Goal: Information Seeking & Learning: Learn about a topic

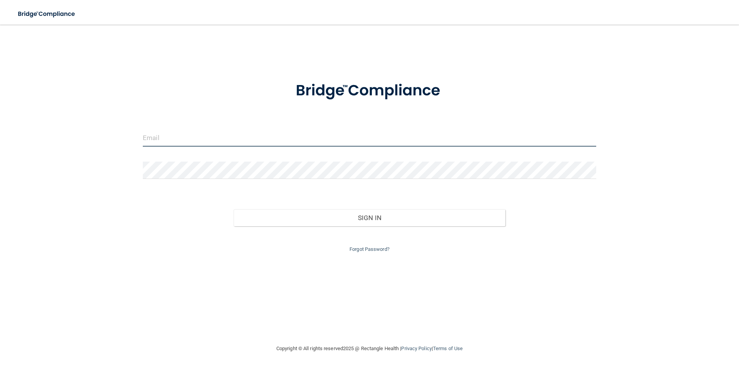
click at [187, 141] on input "email" at bounding box center [370, 137] width 454 height 17
type input "[EMAIL_ADDRESS][DOMAIN_NAME]"
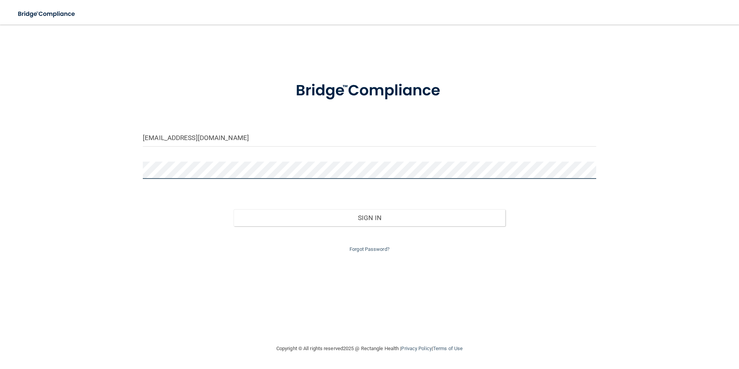
click at [234, 209] on button "Sign In" at bounding box center [370, 217] width 272 height 17
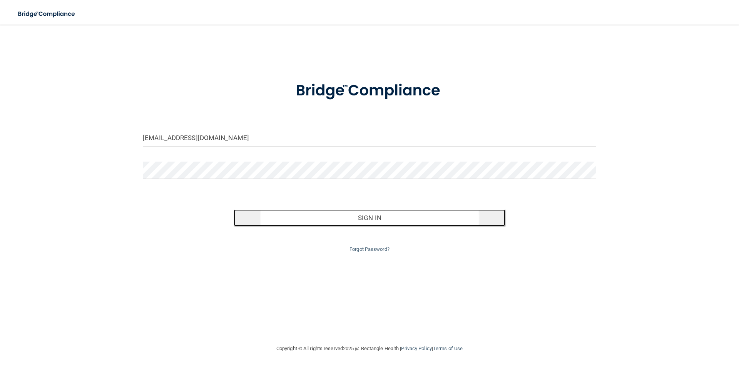
click at [392, 218] on button "Sign In" at bounding box center [370, 217] width 272 height 17
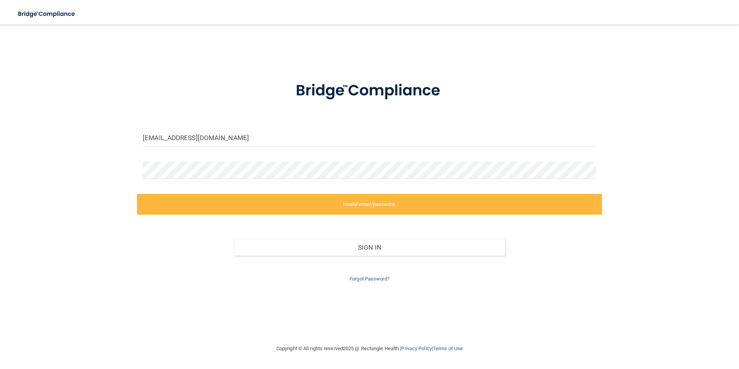
click at [372, 203] on label "Invalid email/password." at bounding box center [369, 204] width 465 height 21
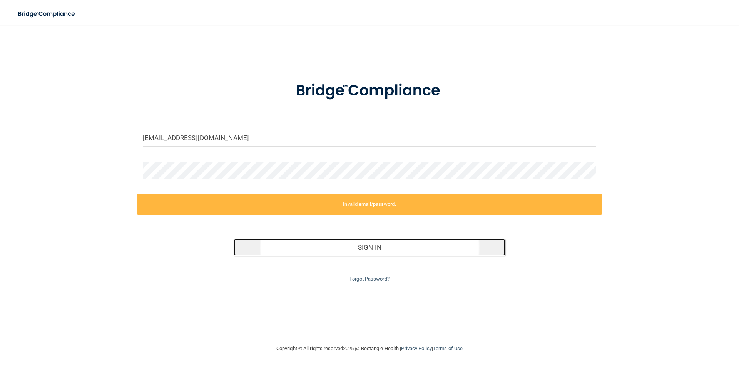
click at [379, 248] on button "Sign In" at bounding box center [370, 247] width 272 height 17
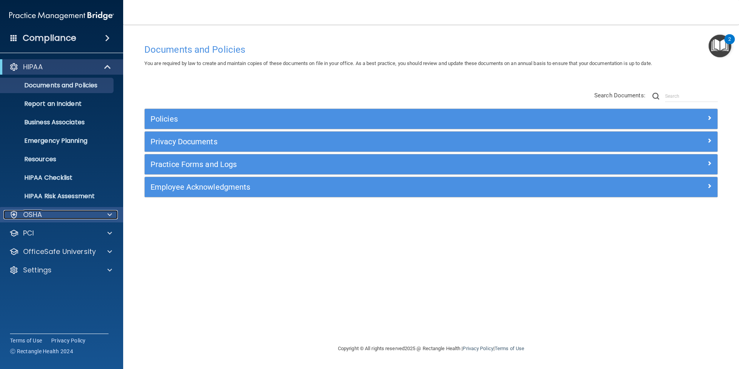
click at [56, 211] on div "OSHA" at bounding box center [50, 214] width 95 height 9
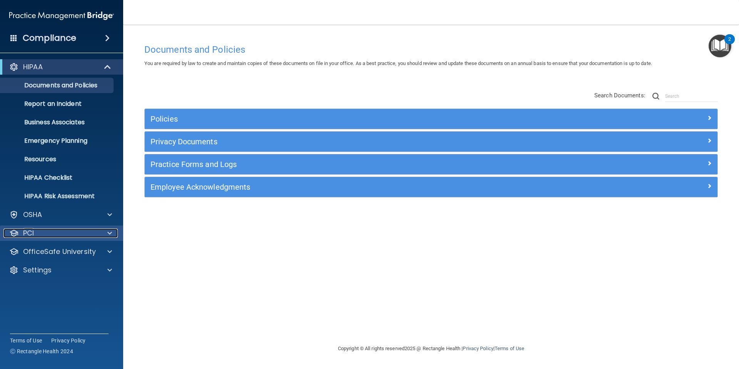
click at [49, 235] on div "PCI" at bounding box center [50, 233] width 95 height 9
click at [58, 253] on p "OfficeSafe University" at bounding box center [59, 251] width 73 height 9
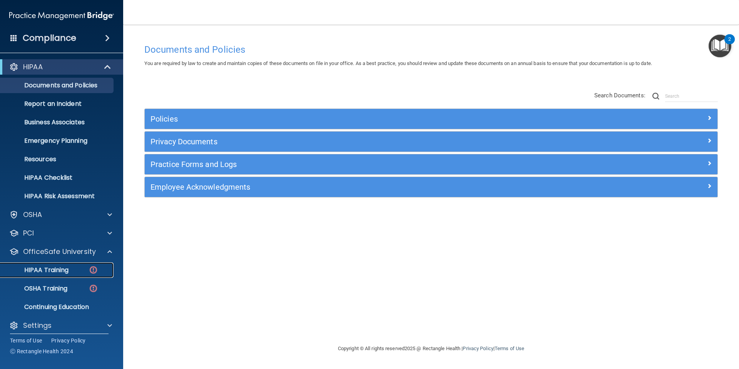
click at [59, 266] on p "HIPAA Training" at bounding box center [37, 270] width 64 height 8
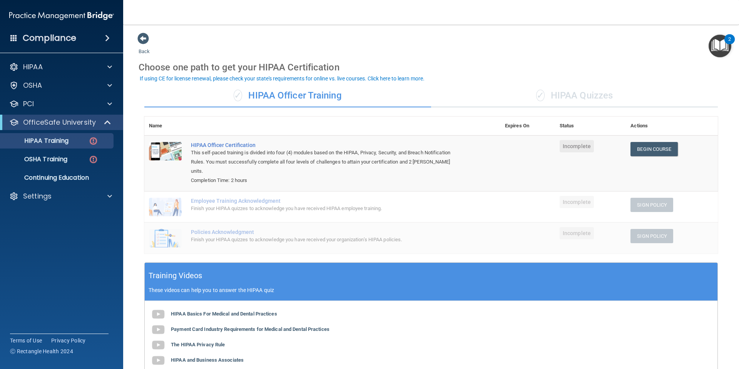
drag, startPoint x: 575, startPoint y: 96, endPoint x: 489, endPoint y: 96, distance: 85.9
click at [574, 96] on div "✓ HIPAA Quizzes" at bounding box center [574, 95] width 287 height 23
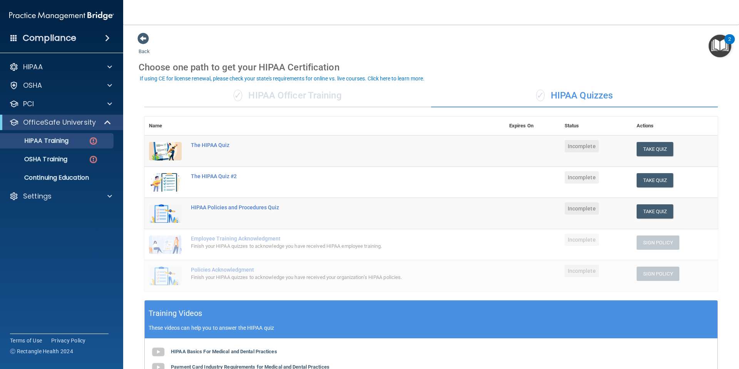
click at [322, 97] on div "✓ HIPAA Officer Training" at bounding box center [287, 95] width 287 height 23
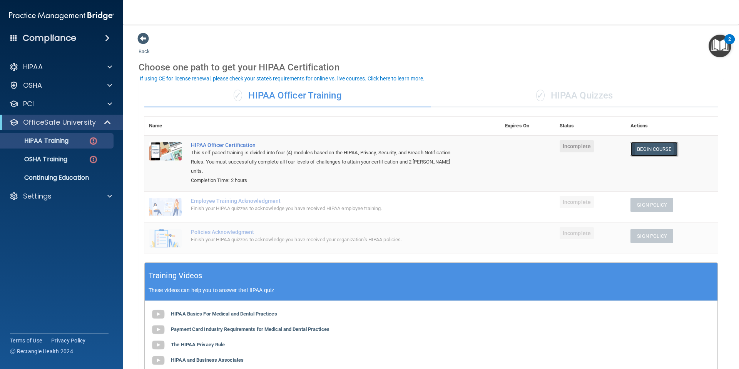
click at [651, 149] on link "Begin Course" at bounding box center [654, 149] width 47 height 14
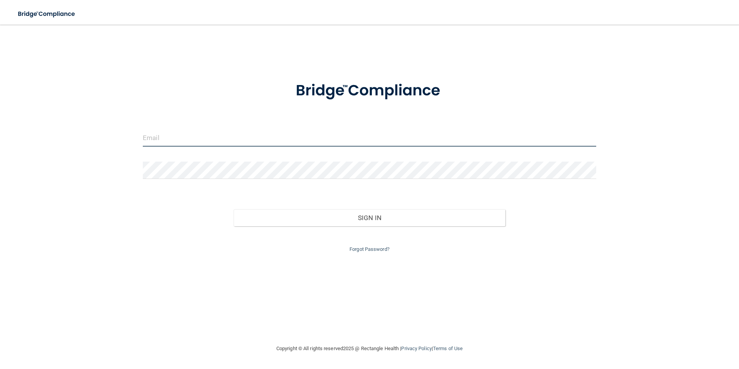
drag, startPoint x: 165, startPoint y: 129, endPoint x: 164, endPoint y: 137, distance: 8.5
click at [164, 130] on input "email" at bounding box center [370, 137] width 454 height 17
type input "[EMAIL_ADDRESS][DOMAIN_NAME]"
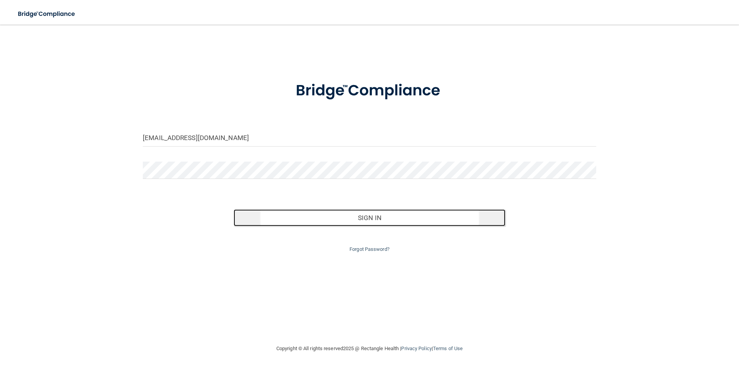
click at [365, 214] on button "Sign In" at bounding box center [370, 217] width 272 height 17
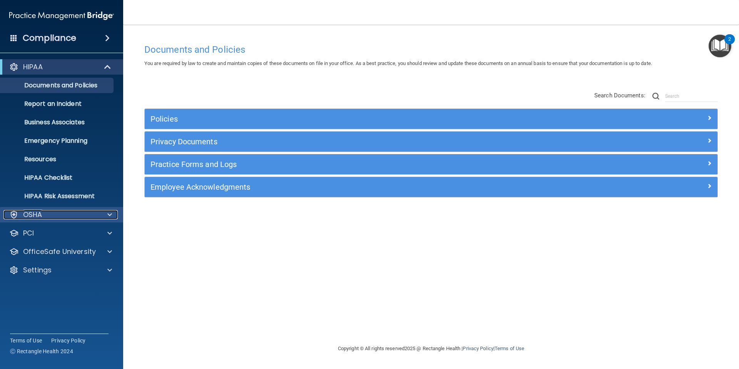
click at [41, 213] on p "OSHA" at bounding box center [32, 214] width 19 height 9
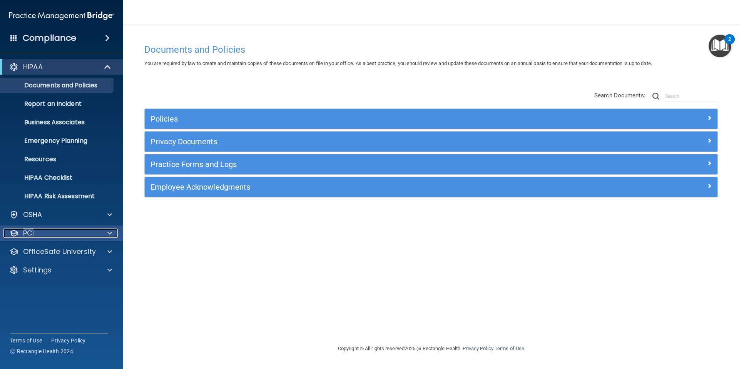
click at [43, 231] on div "PCI" at bounding box center [50, 233] width 95 height 9
click at [50, 250] on p "OfficeSafe University" at bounding box center [59, 251] width 73 height 9
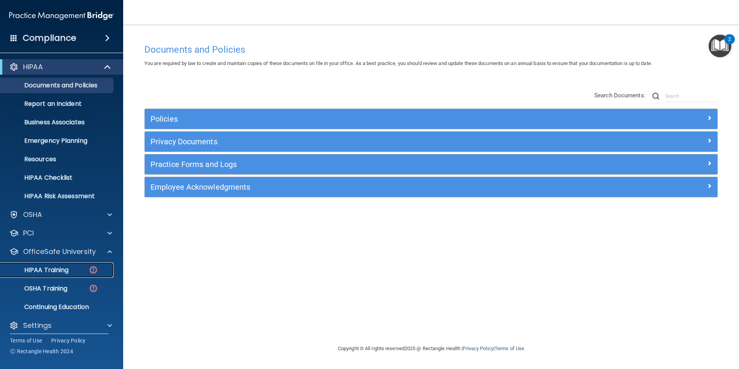
click at [64, 269] on p "HIPAA Training" at bounding box center [37, 270] width 64 height 8
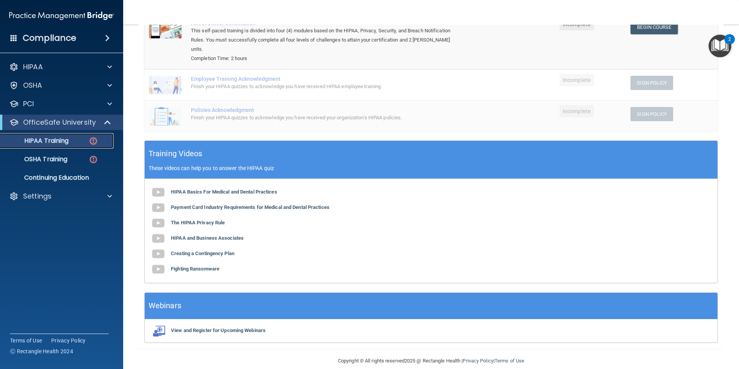
scroll to position [124, 0]
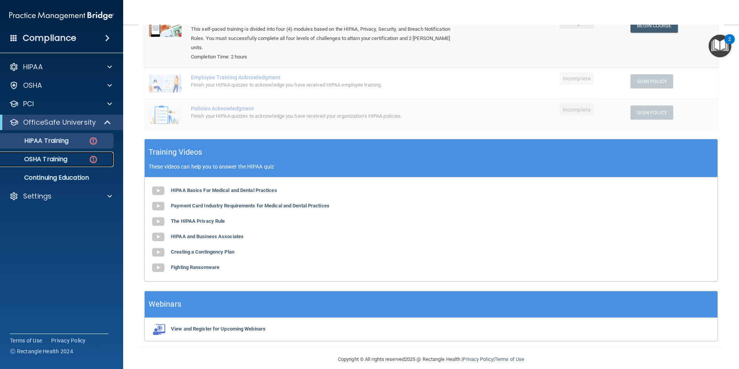
click at [72, 158] on div "OSHA Training" at bounding box center [57, 160] width 105 height 8
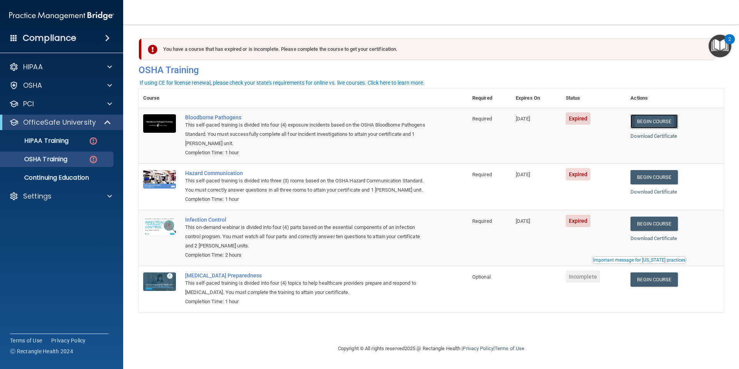
drag, startPoint x: 437, startPoint y: 18, endPoint x: 654, endPoint y: 122, distance: 240.2
click at [654, 122] on link "Begin Course" at bounding box center [654, 121] width 47 height 14
